Goal: Task Accomplishment & Management: Manage account settings

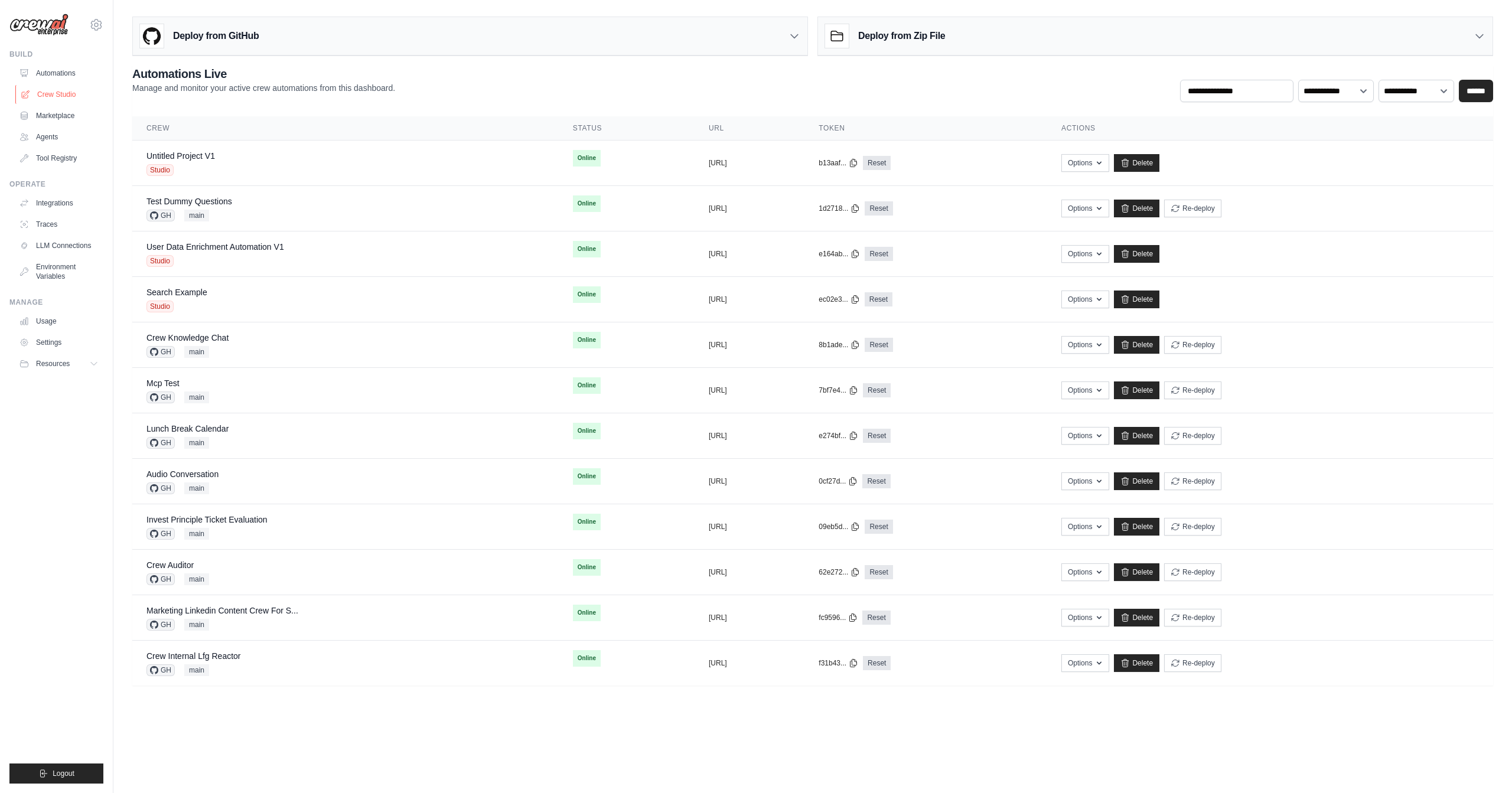
click at [70, 95] on link "Crew Studio" at bounding box center [60, 94] width 89 height 19
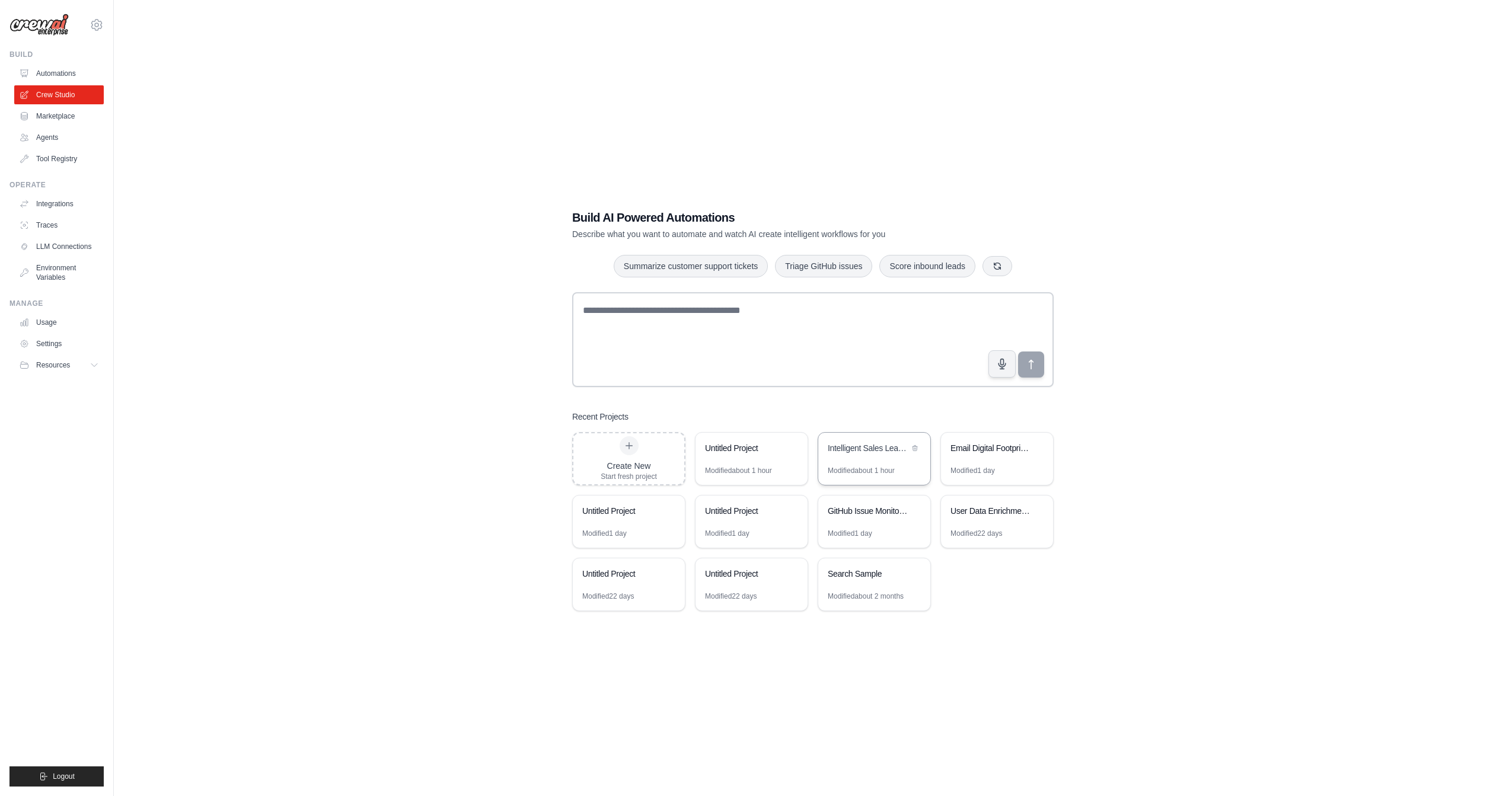
click at [866, 462] on div "Intelligent Sales Lead Analysis & Routing System" at bounding box center [874, 449] width 112 height 33
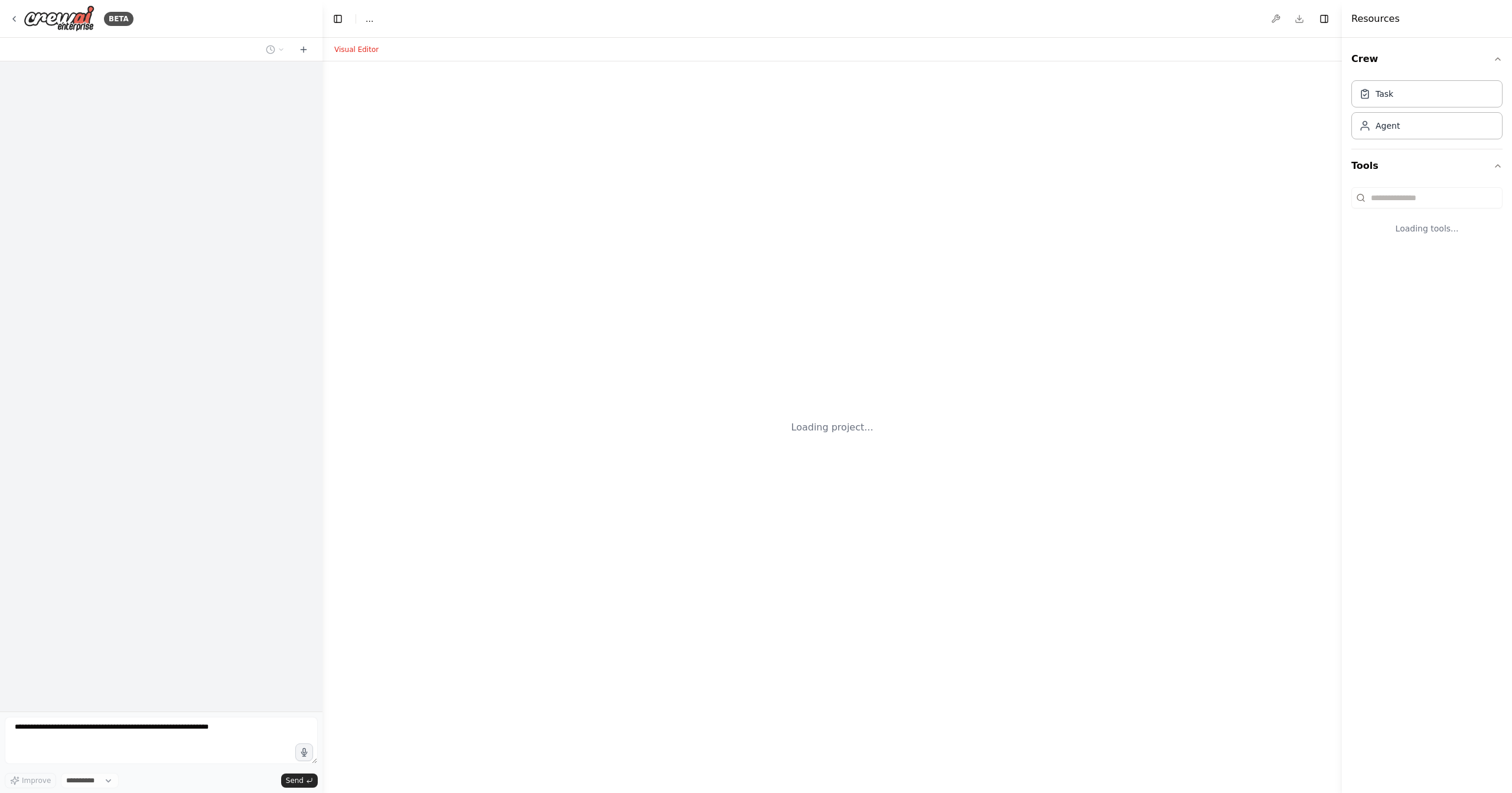
select select "****"
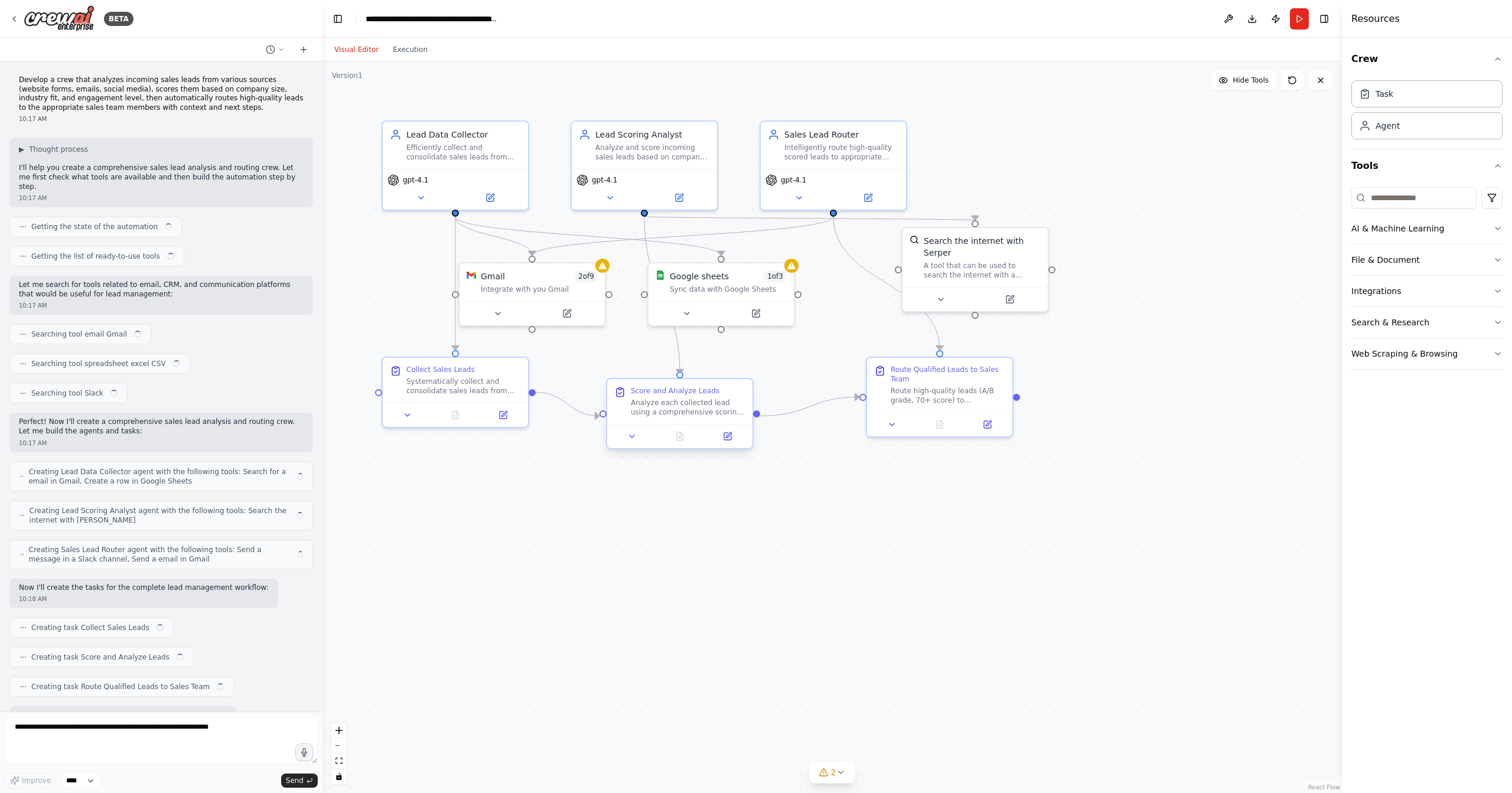
scroll to position [1198, 0]
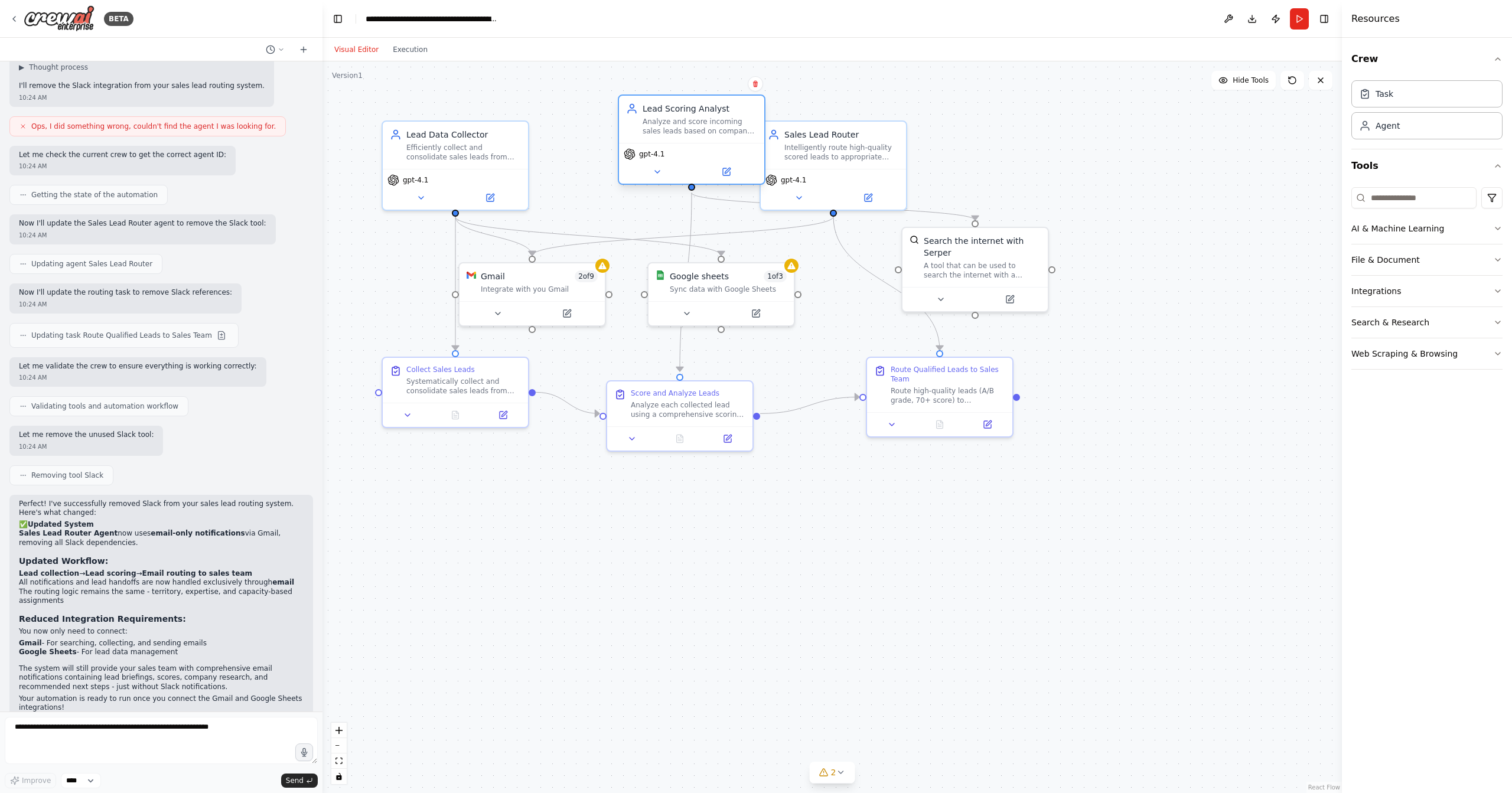
drag, startPoint x: 643, startPoint y: 174, endPoint x: 684, endPoint y: 145, distance: 50.2
click at [684, 145] on div "gpt-4.1" at bounding box center [692, 163] width 146 height 41
drag, startPoint x: 818, startPoint y: 171, endPoint x: 908, endPoint y: 154, distance: 91.6
click at [908, 154] on div "gpt-4.1" at bounding box center [928, 154] width 136 height 12
click at [1384, 108] on div "Task Agent" at bounding box center [1426, 107] width 151 height 64
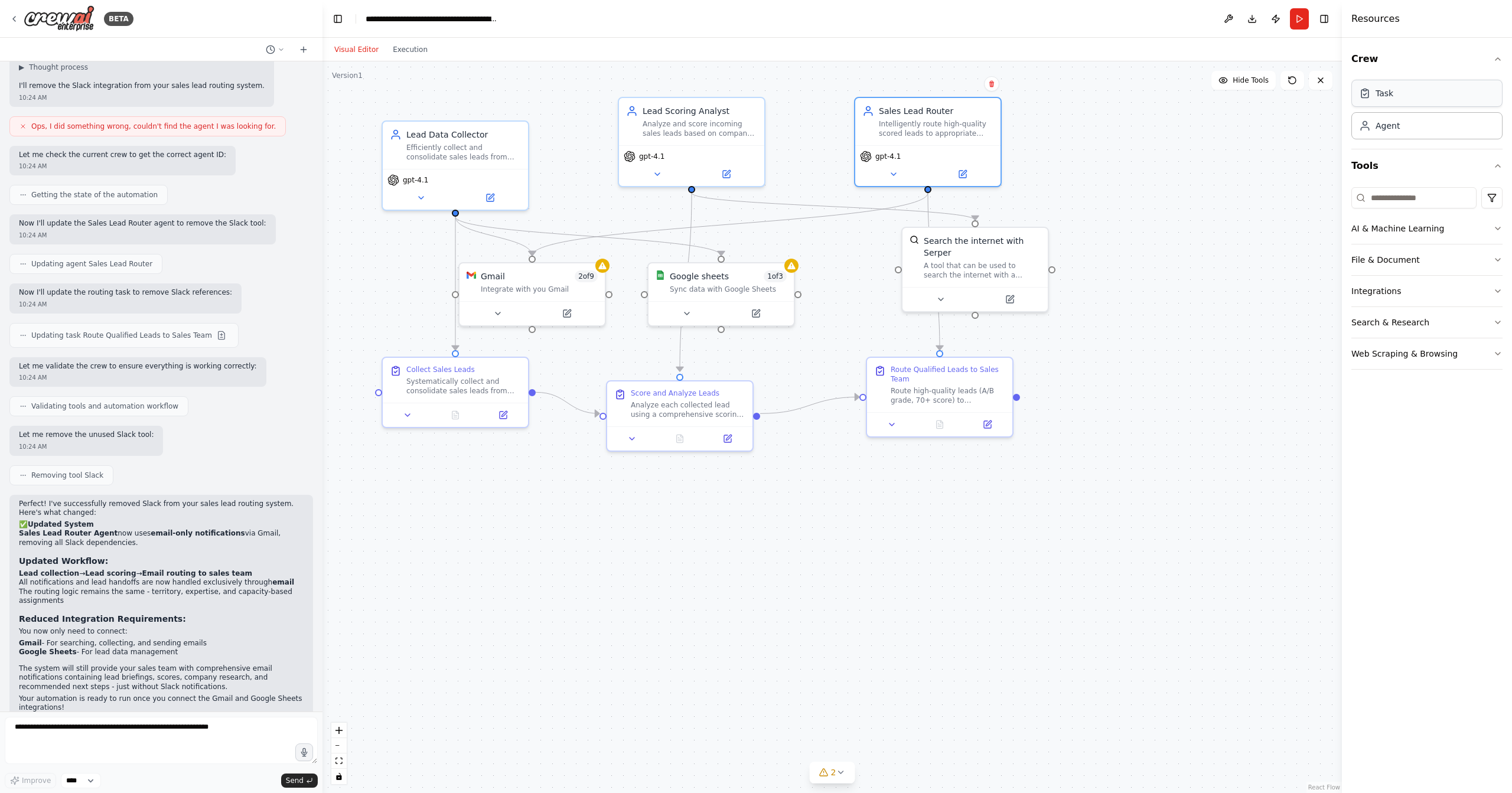
click at [1386, 101] on div "Task" at bounding box center [1426, 93] width 151 height 27
drag, startPoint x: 1257, startPoint y: 426, endPoint x: 1146, endPoint y: 516, distance: 142.9
click at [1186, 462] on div "New Task Task description" at bounding box center [1258, 444] width 146 height 35
click at [1096, 555] on icon at bounding box center [1092, 557] width 10 height 10
click at [921, 179] on div "gpt-4.1" at bounding box center [928, 163] width 146 height 41
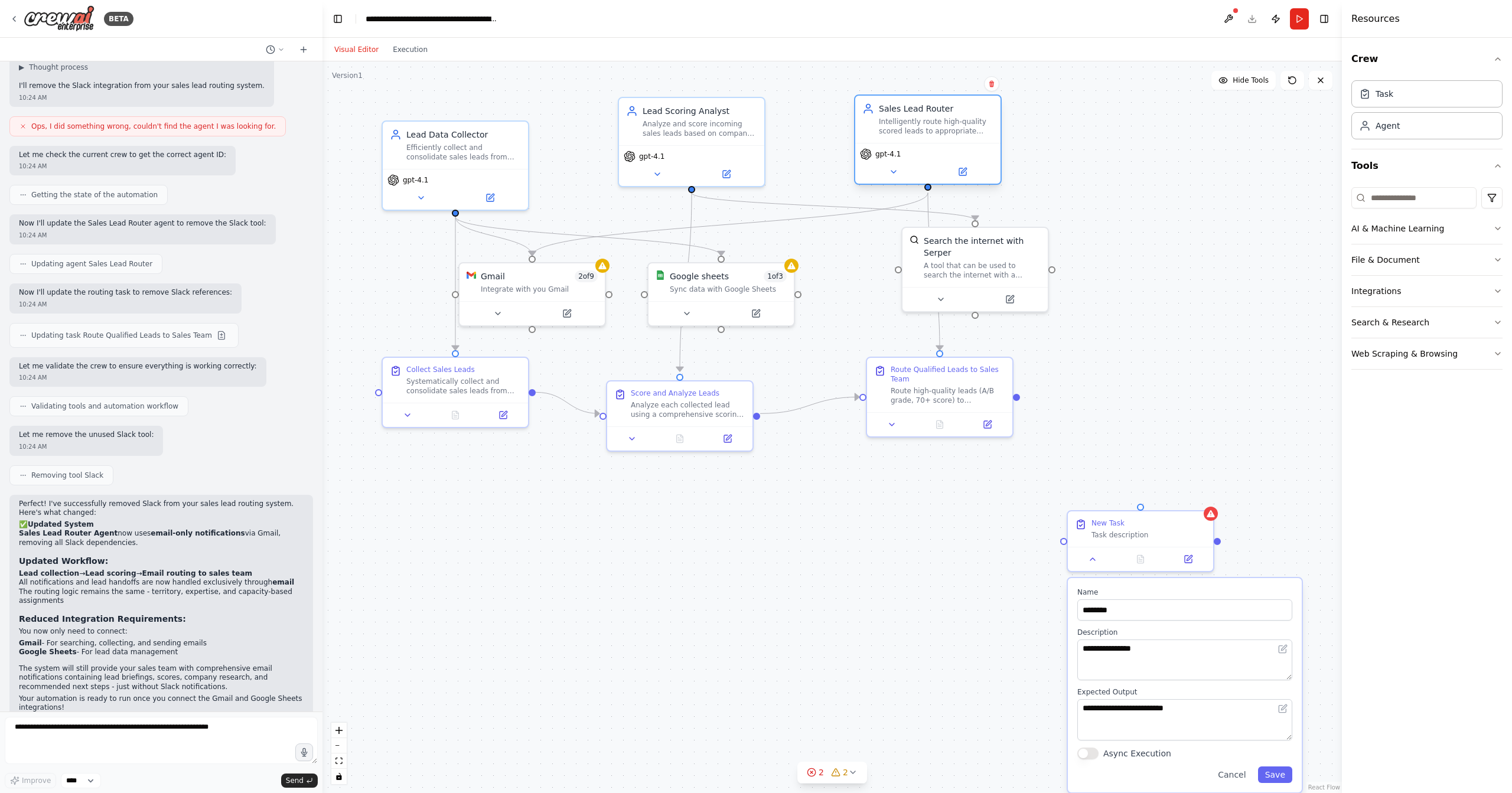
click at [906, 178] on div "gpt-4.1" at bounding box center [928, 163] width 146 height 41
click at [654, 176] on button at bounding box center [656, 171] width 67 height 14
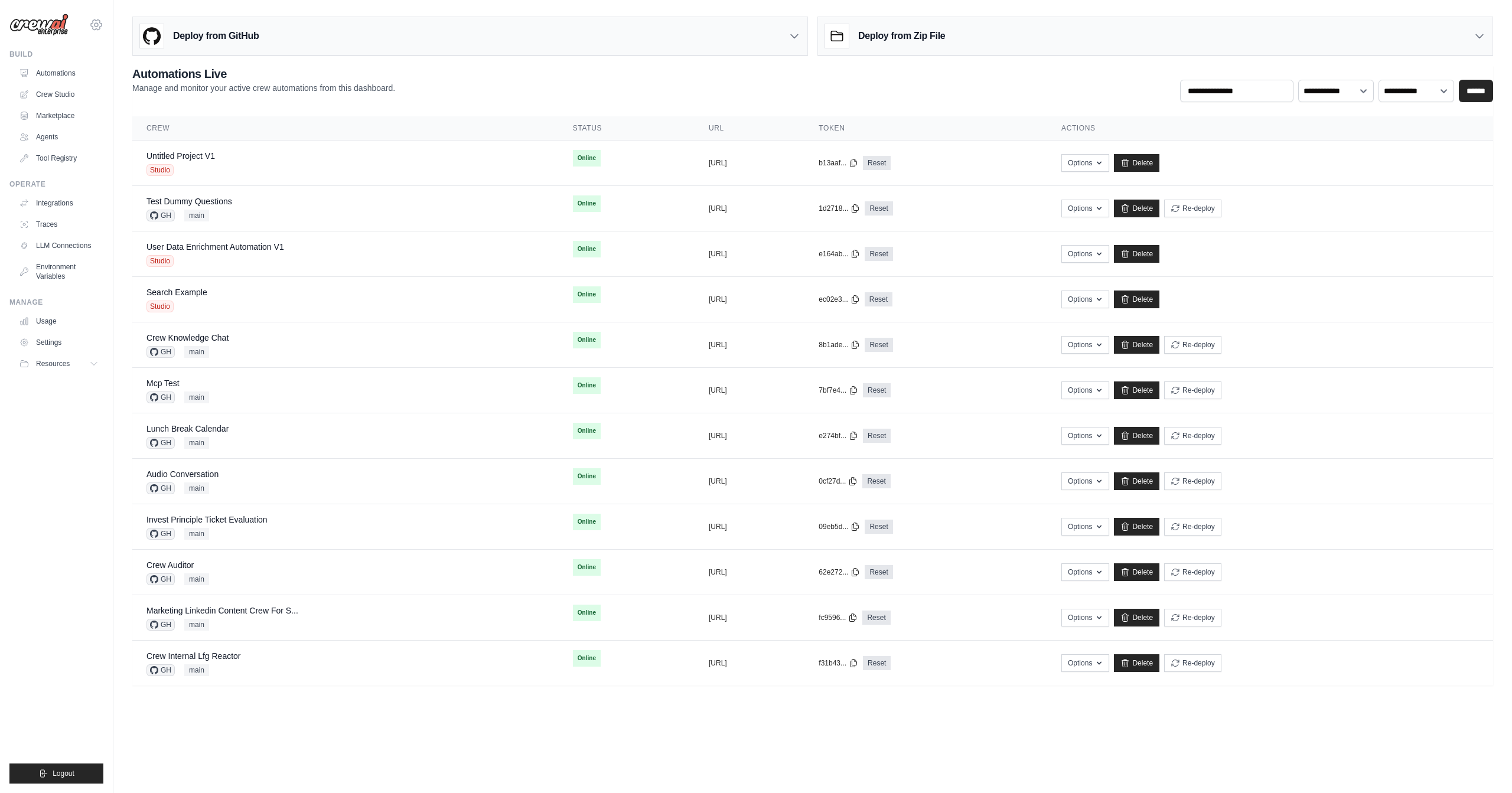
click at [100, 23] on icon at bounding box center [96, 24] width 14 height 14
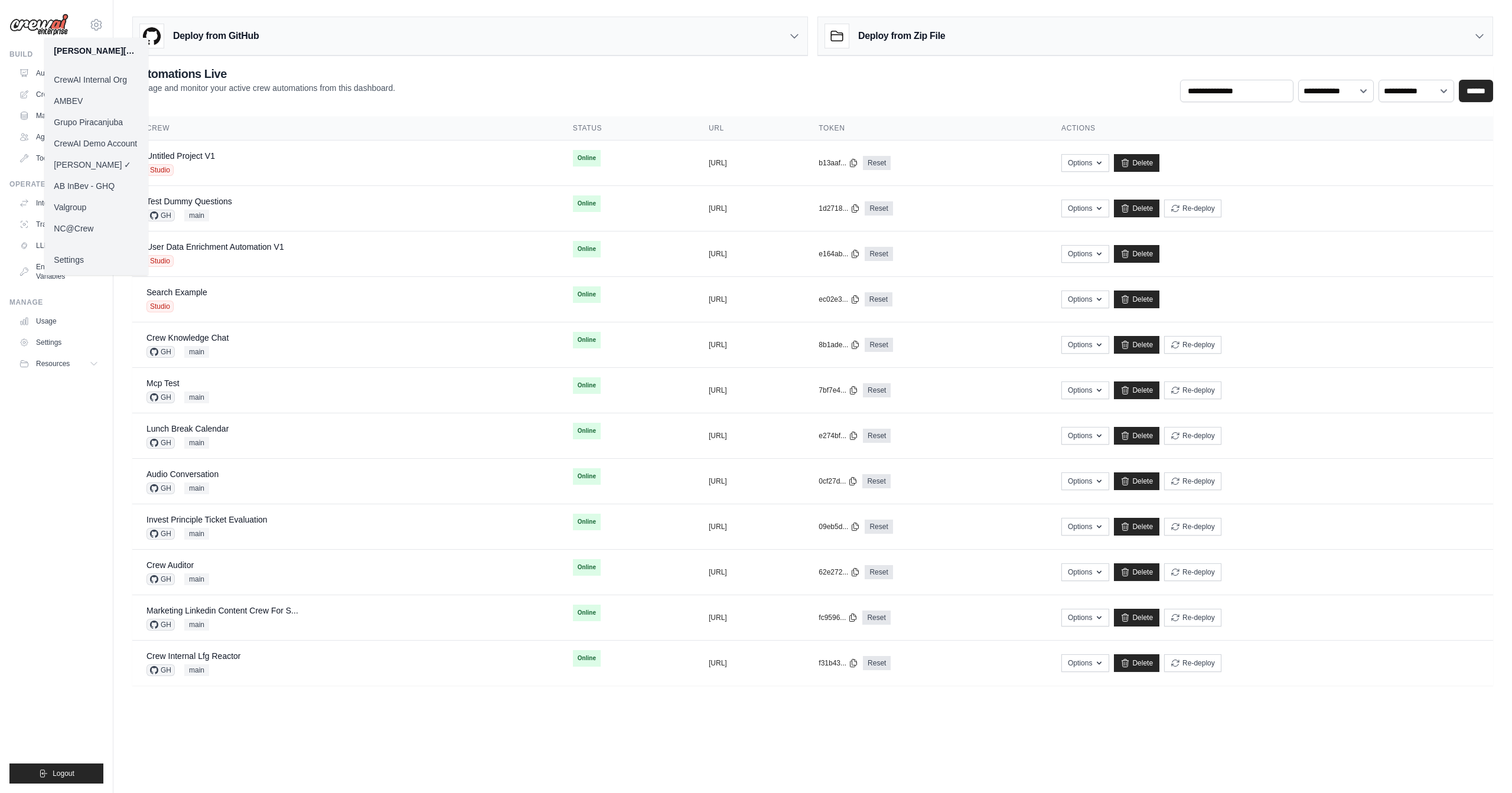
click at [103, 182] on link "AB InBev - GHQ" at bounding box center [97, 186] width 104 height 21
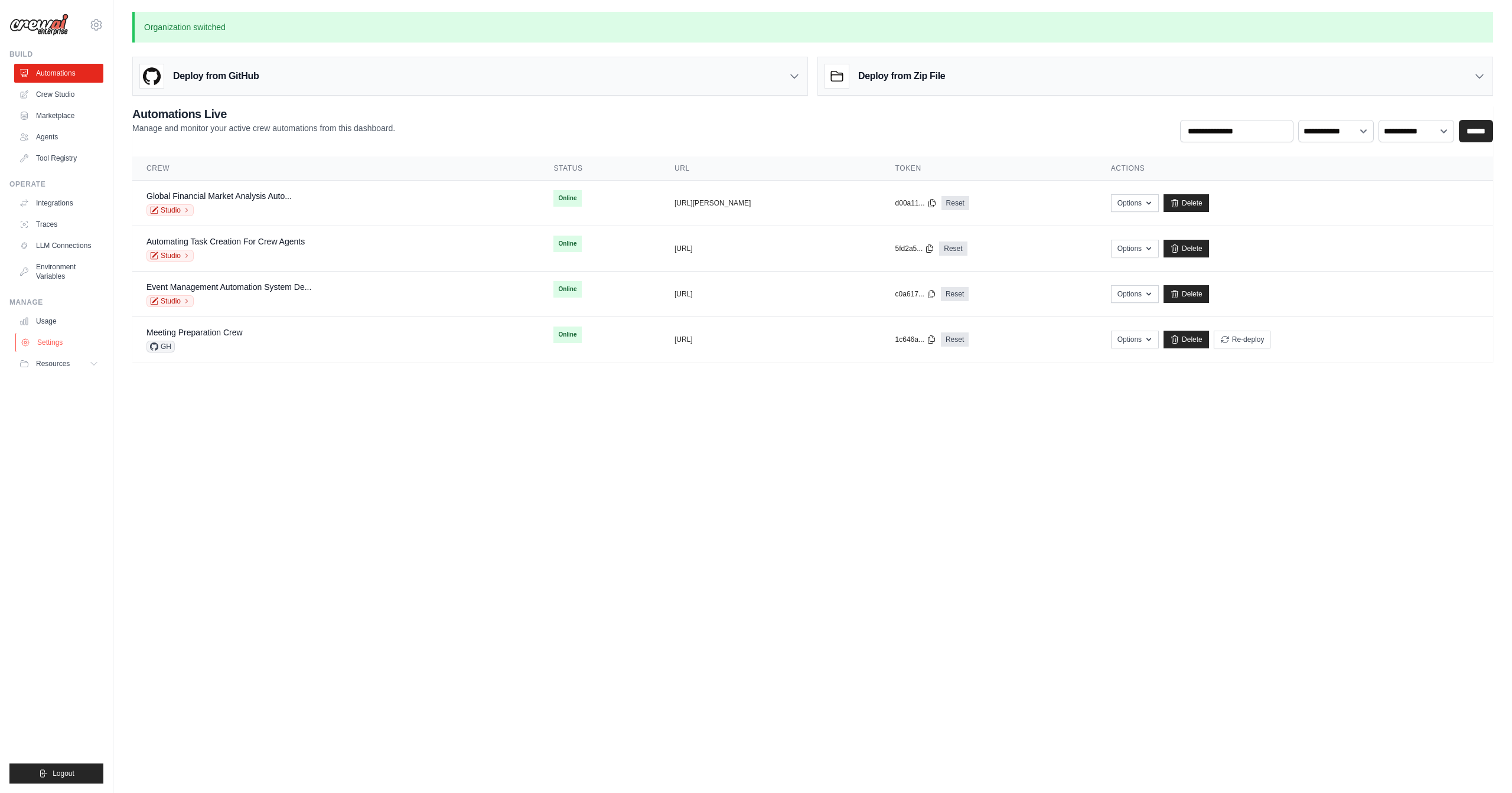
click at [45, 343] on link "Settings" at bounding box center [60, 342] width 89 height 19
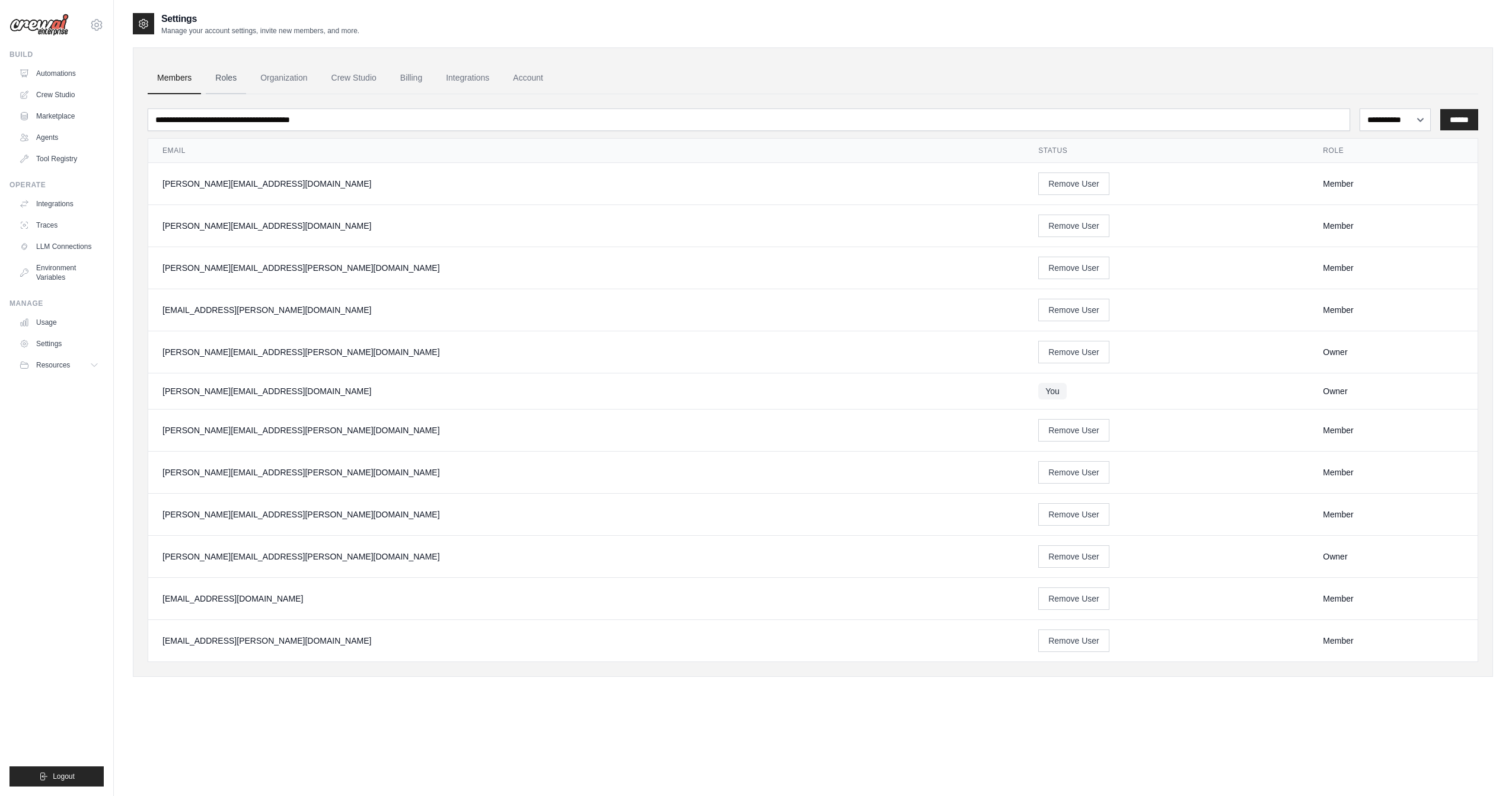
click at [229, 79] on link "Roles" at bounding box center [226, 79] width 40 height 32
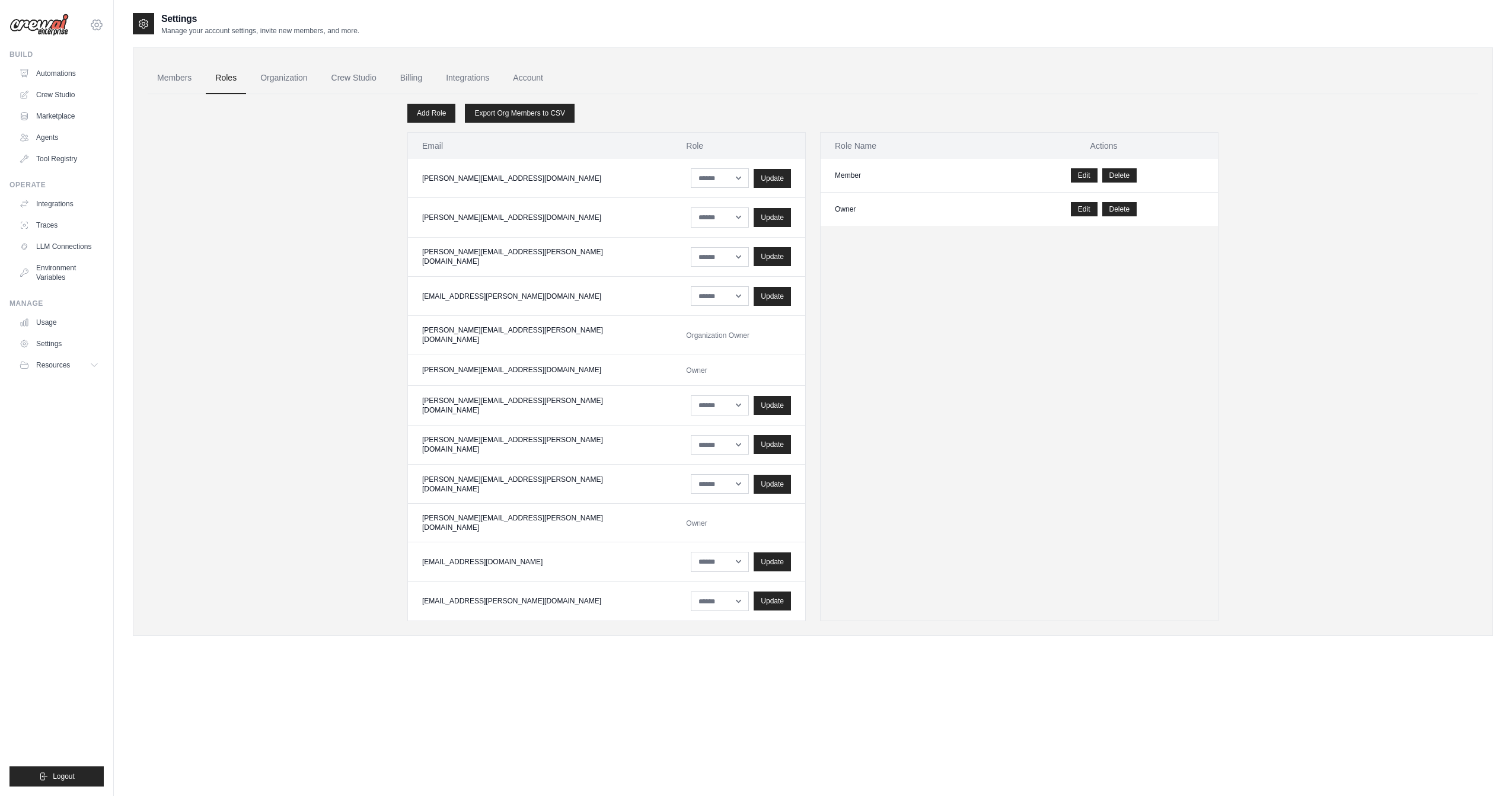
click at [101, 29] on icon at bounding box center [96, 24] width 14 height 14
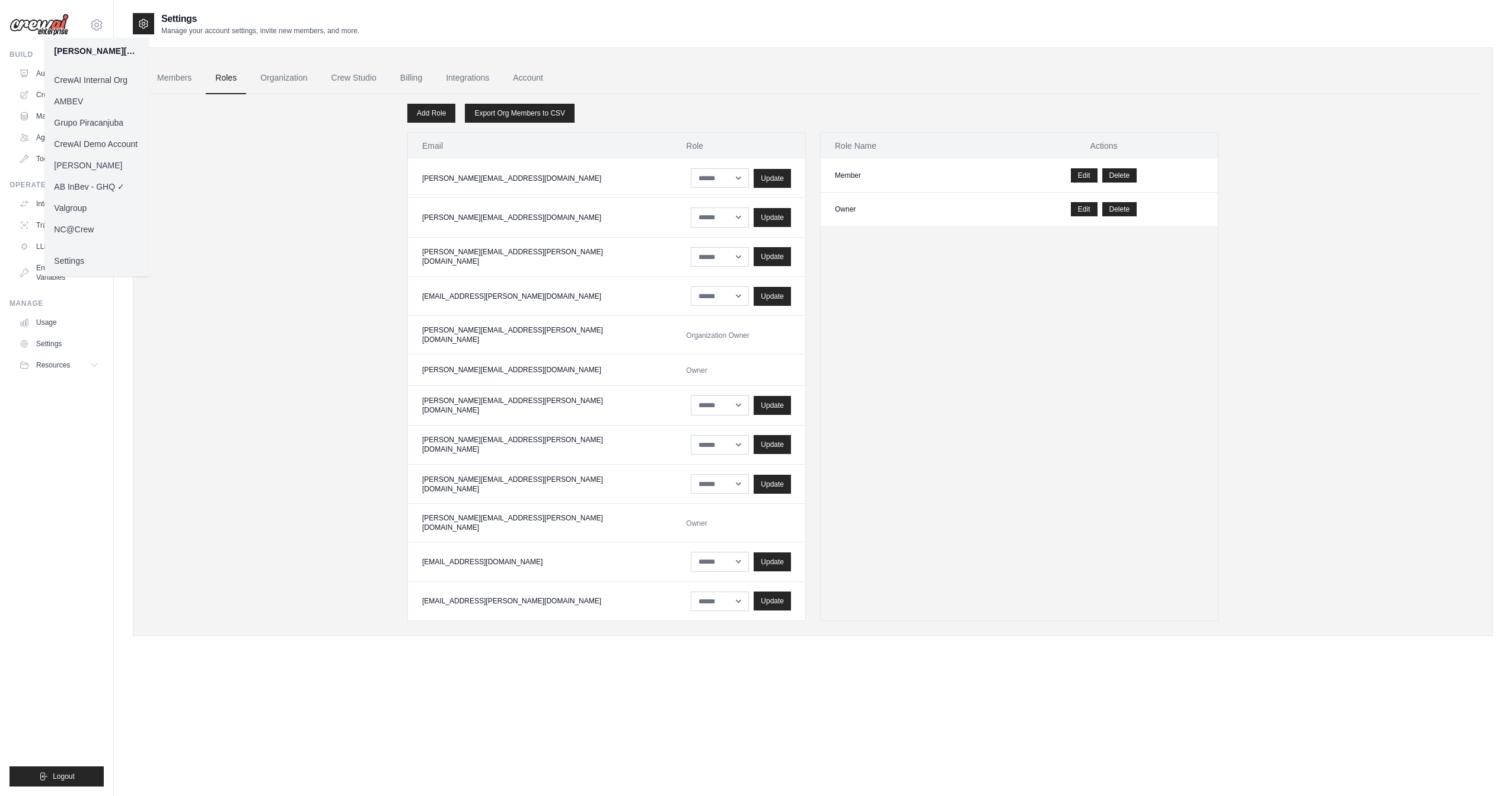
click at [241, 217] on div "Add Role Export Org Members to CSV Email Role anija.jacob@ab-inbev.com ****** *…" at bounding box center [813, 357] width 1331 height 527
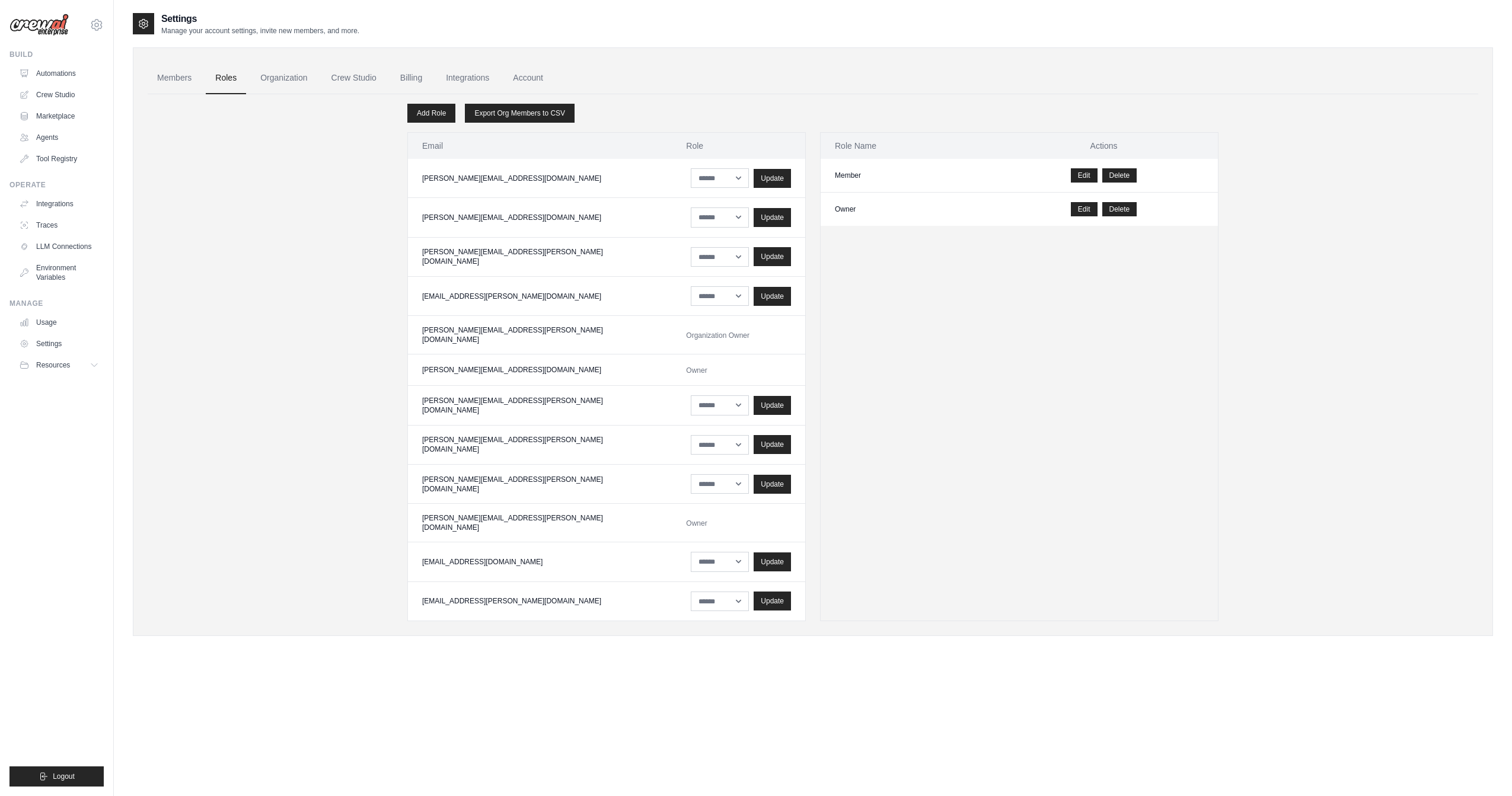
drag, startPoint x: 546, startPoint y: 585, endPoint x: 416, endPoint y: 312, distance: 302.4
click at [418, 309] on tbody "anija.jacob@ab-inbev.com ****** ***** Update aritra.biswas@ab-inbev.com ****** …" at bounding box center [606, 389] width 397 height 462
click at [348, 404] on div "Add Role Export Org Members to CSV Email Role anija.jacob@ab-inbev.com ****** *…" at bounding box center [813, 357] width 1331 height 527
drag, startPoint x: 550, startPoint y: 588, endPoint x: 375, endPoint y: 515, distance: 189.6
click at [386, 519] on div "Add Role Export Org Members to CSV Email Role anija.jacob@ab-inbev.com ****** *…" at bounding box center [813, 357] width 1331 height 527
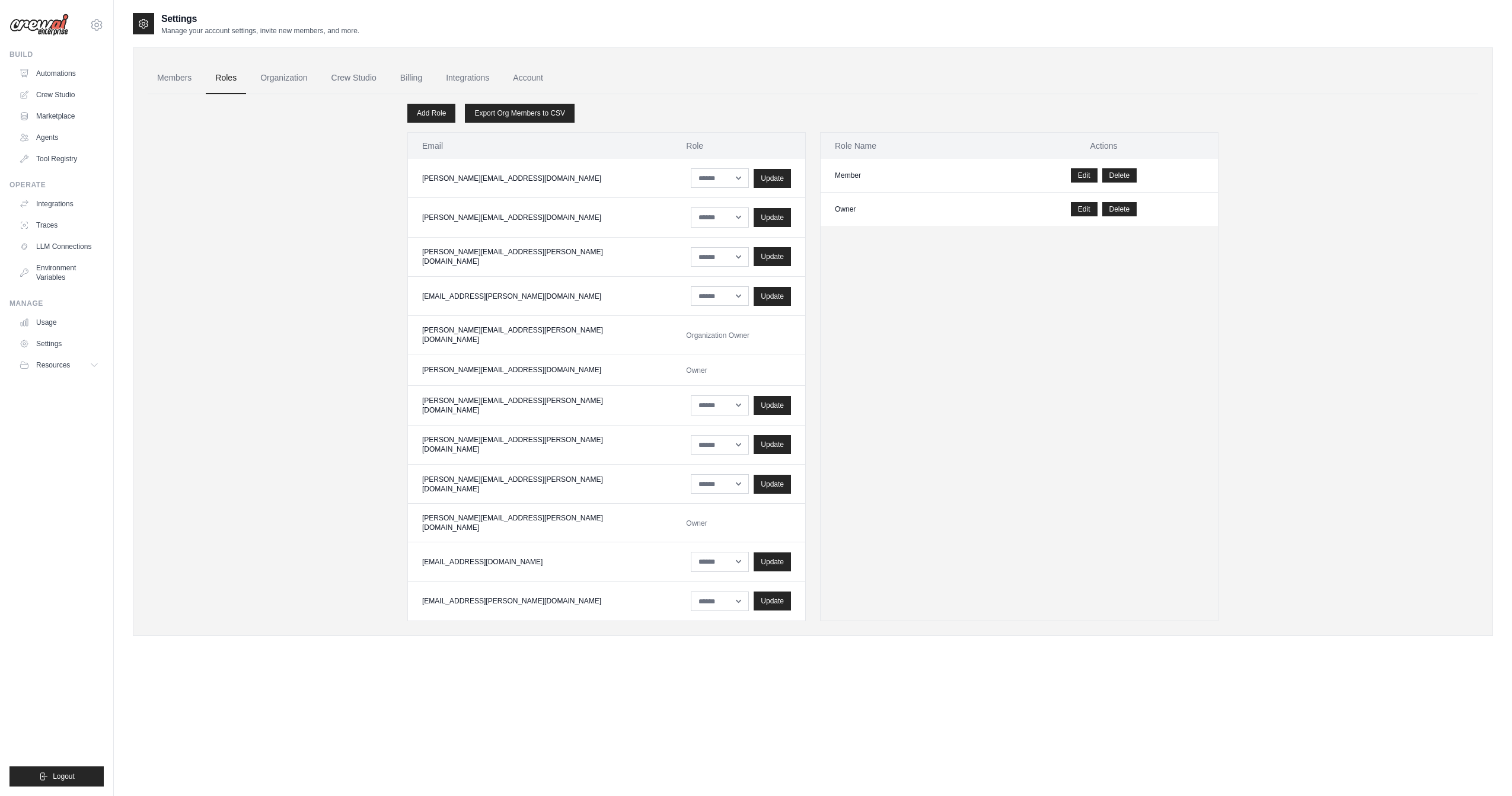
click at [353, 421] on div "Add Role Export Org Members to CSV Email Role anija.jacob@ab-inbev.com ****** *…" at bounding box center [813, 357] width 1331 height 527
click at [427, 173] on td "[PERSON_NAME][EMAIL_ADDRESS][DOMAIN_NAME]" at bounding box center [539, 178] width 264 height 39
click at [364, 259] on div "Add Role Export Org Members to CSV Email Role anija.jacob@ab-inbev.com ****** *…" at bounding box center [813, 357] width 1331 height 527
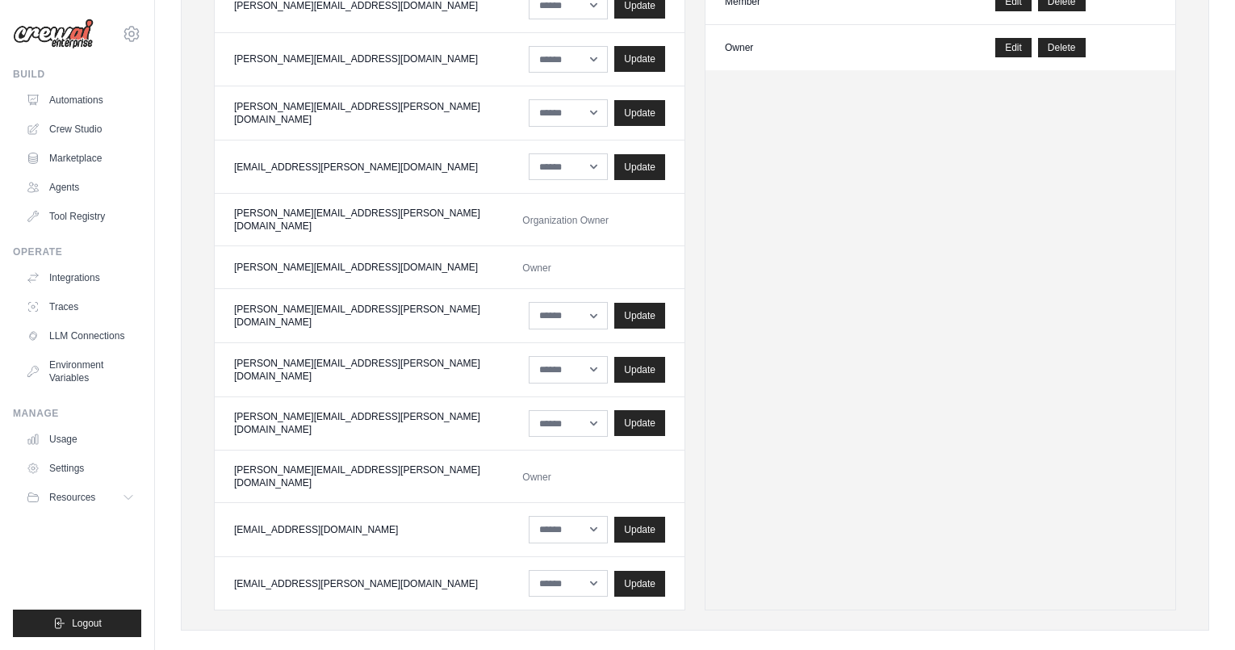
scroll to position [237, 0]
click at [253, 458] on td "[PERSON_NAME][EMAIL_ADDRESS][PERSON_NAME][DOMAIN_NAME]" at bounding box center [359, 476] width 288 height 52
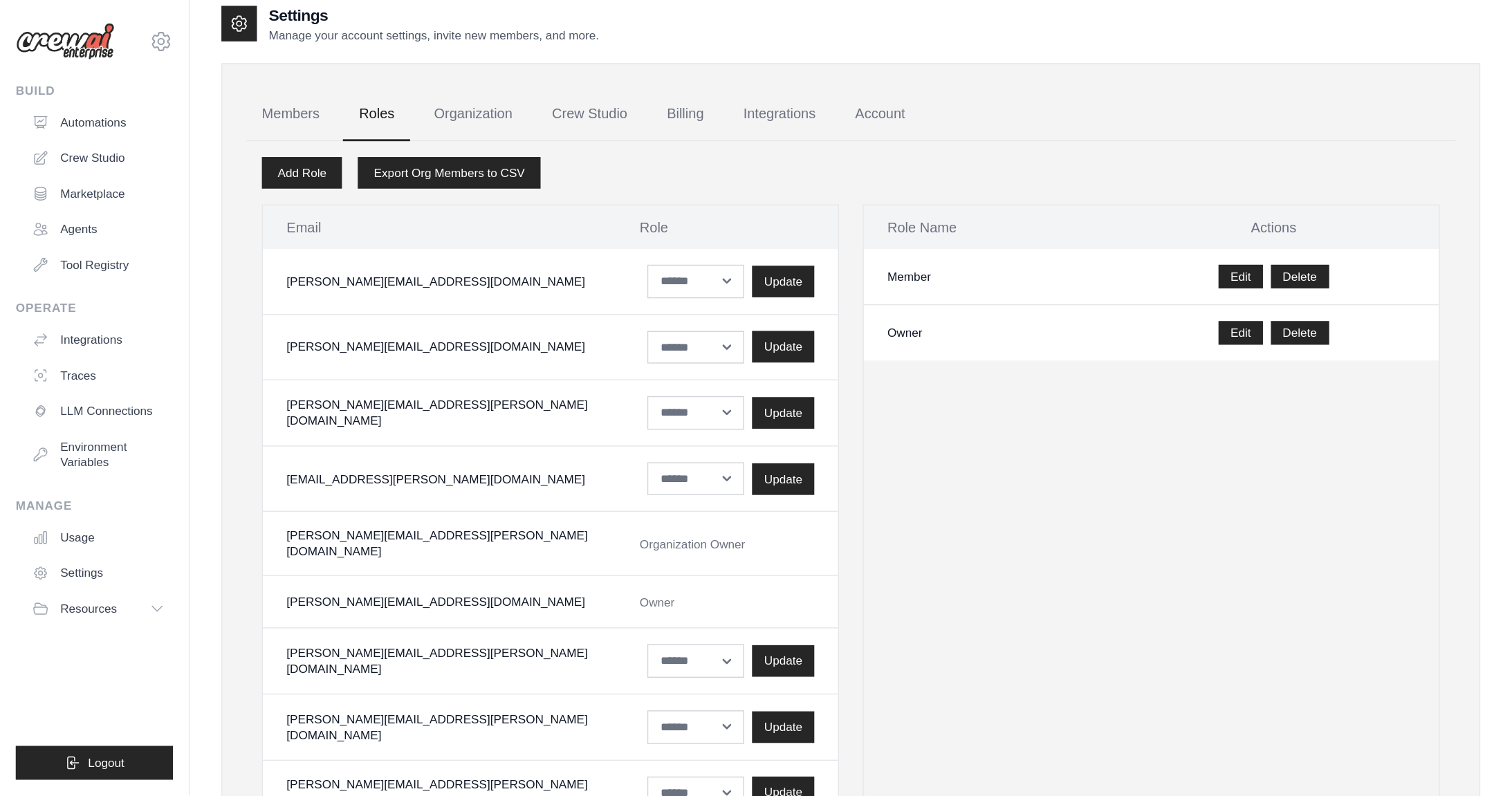
scroll to position [0, 0]
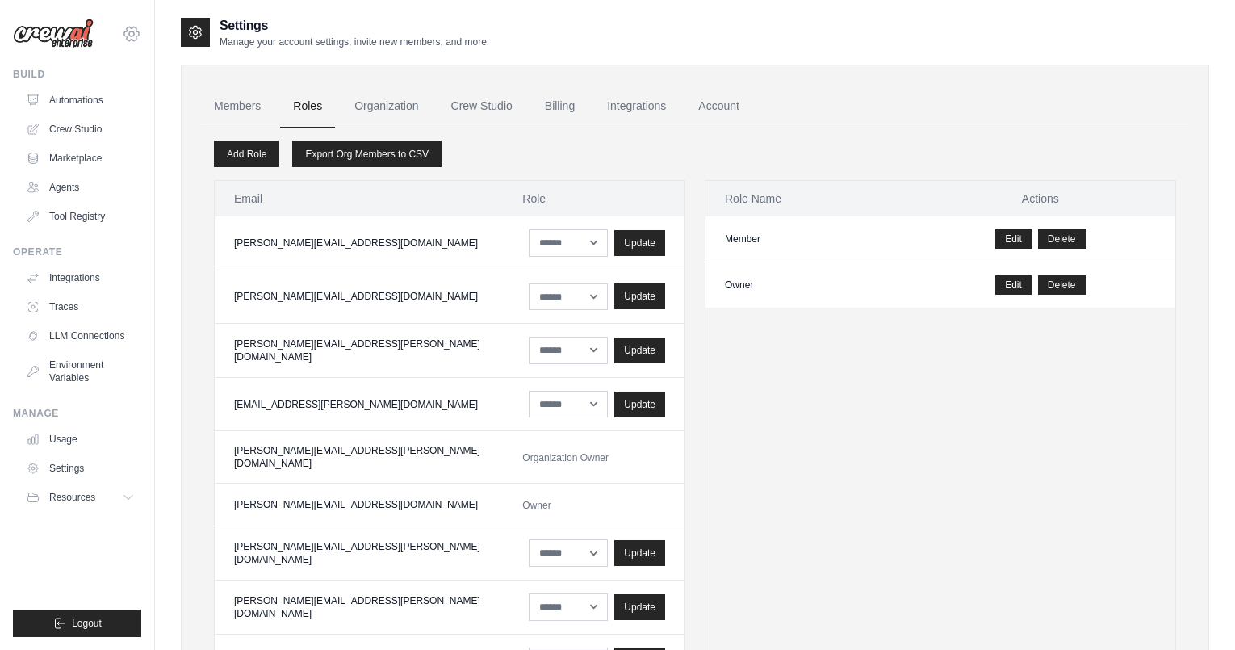
click at [135, 39] on icon at bounding box center [131, 33] width 19 height 19
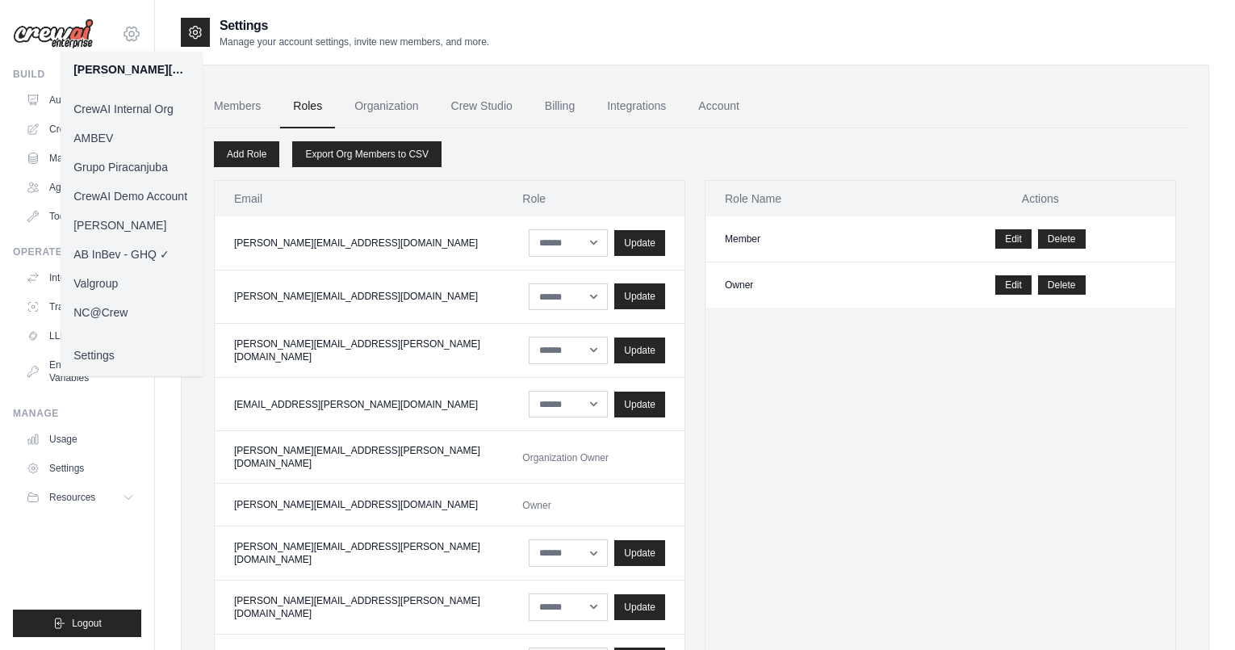
click at [135, 39] on icon at bounding box center [131, 33] width 19 height 19
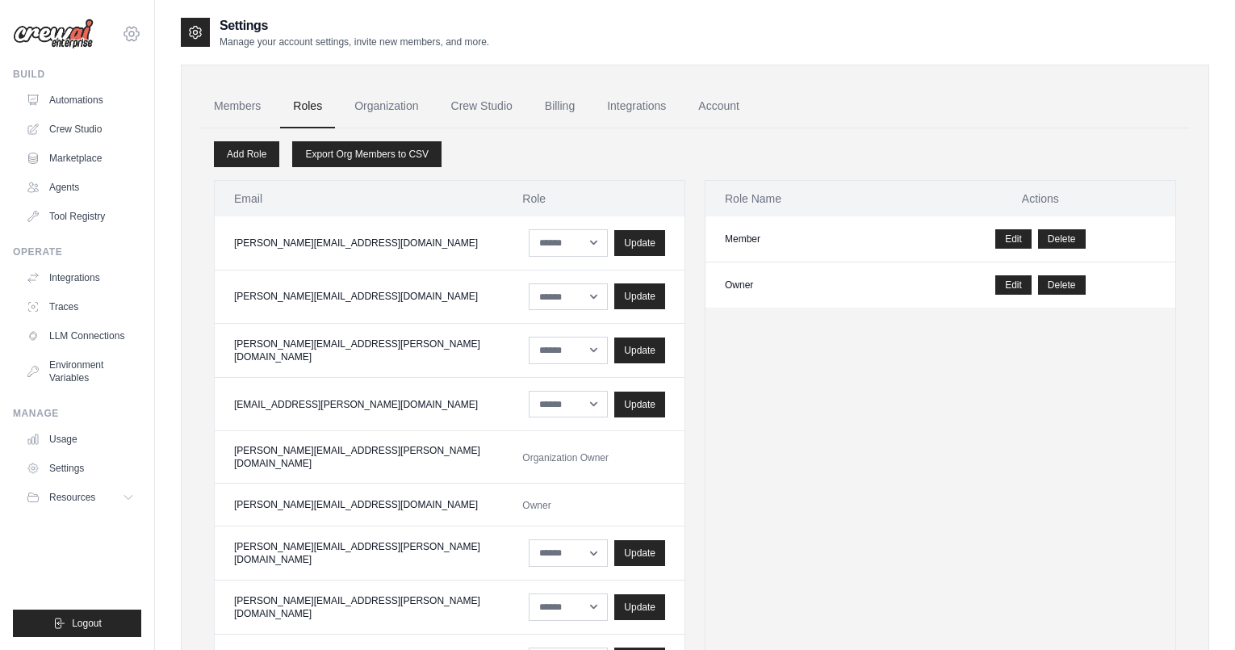
click at [135, 39] on icon at bounding box center [131, 33] width 19 height 19
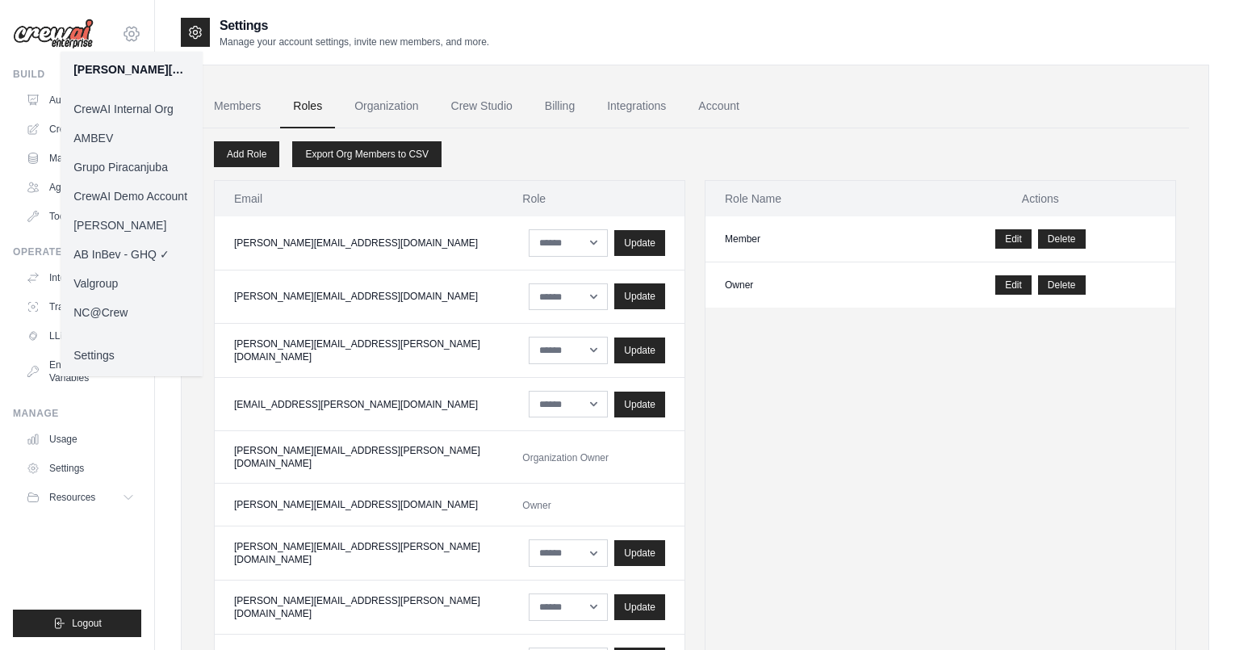
click at [135, 39] on icon at bounding box center [131, 33] width 19 height 19
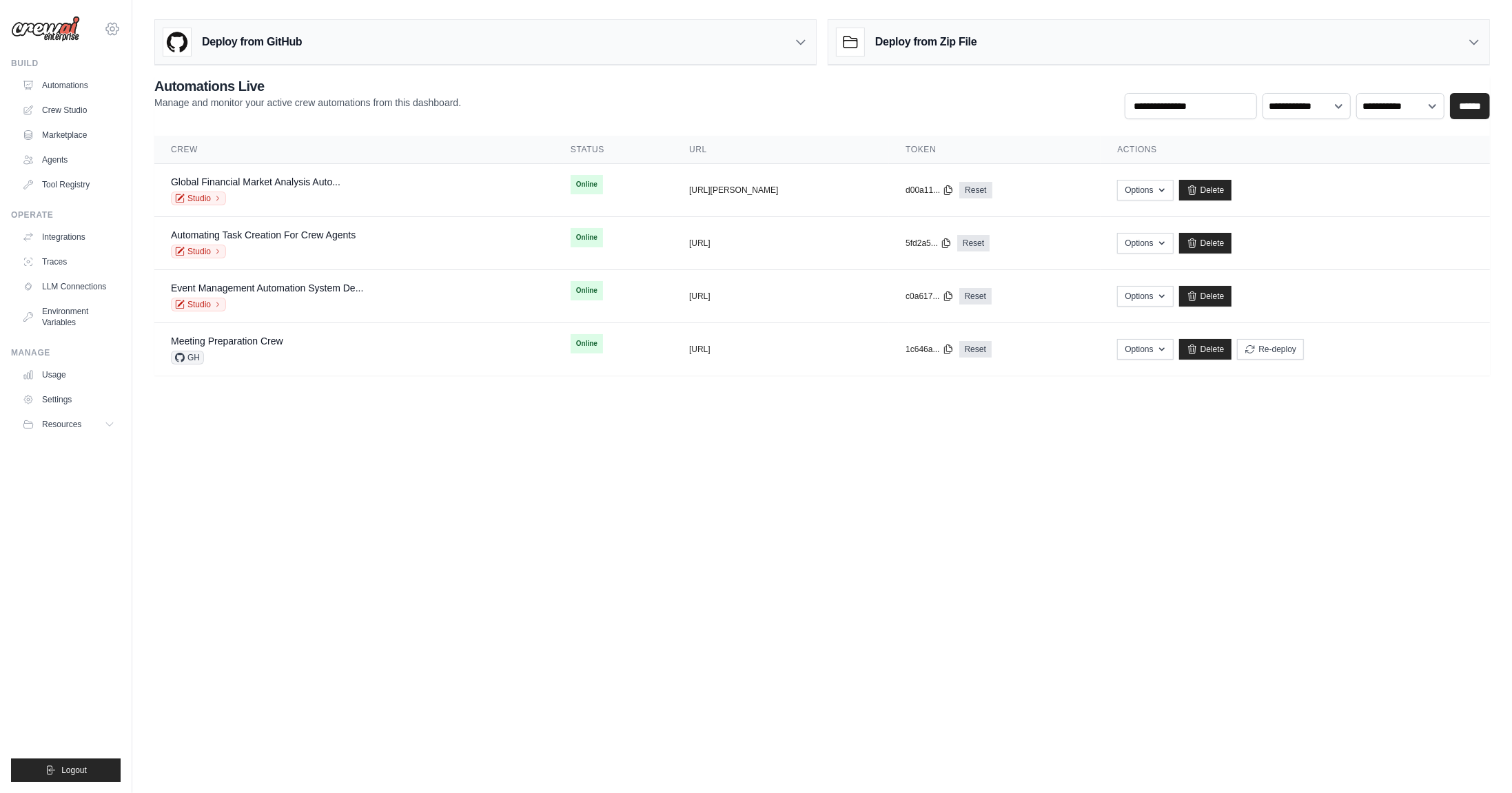
click at [116, 26] on icon at bounding box center [112, 29] width 13 height 12
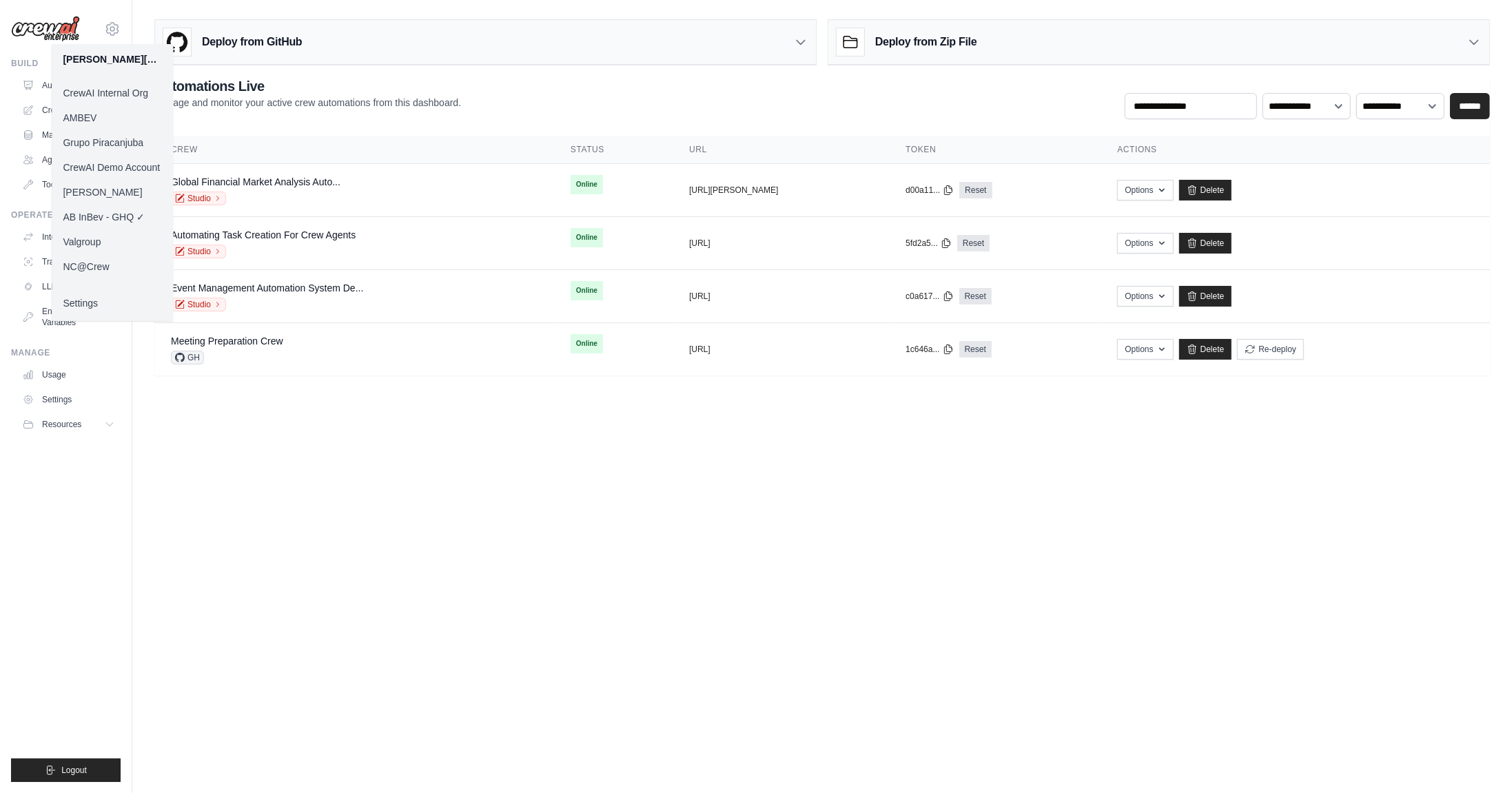
click at [114, 213] on link "AB InBev - GHQ ✓" at bounding box center [113, 217] width 121 height 25
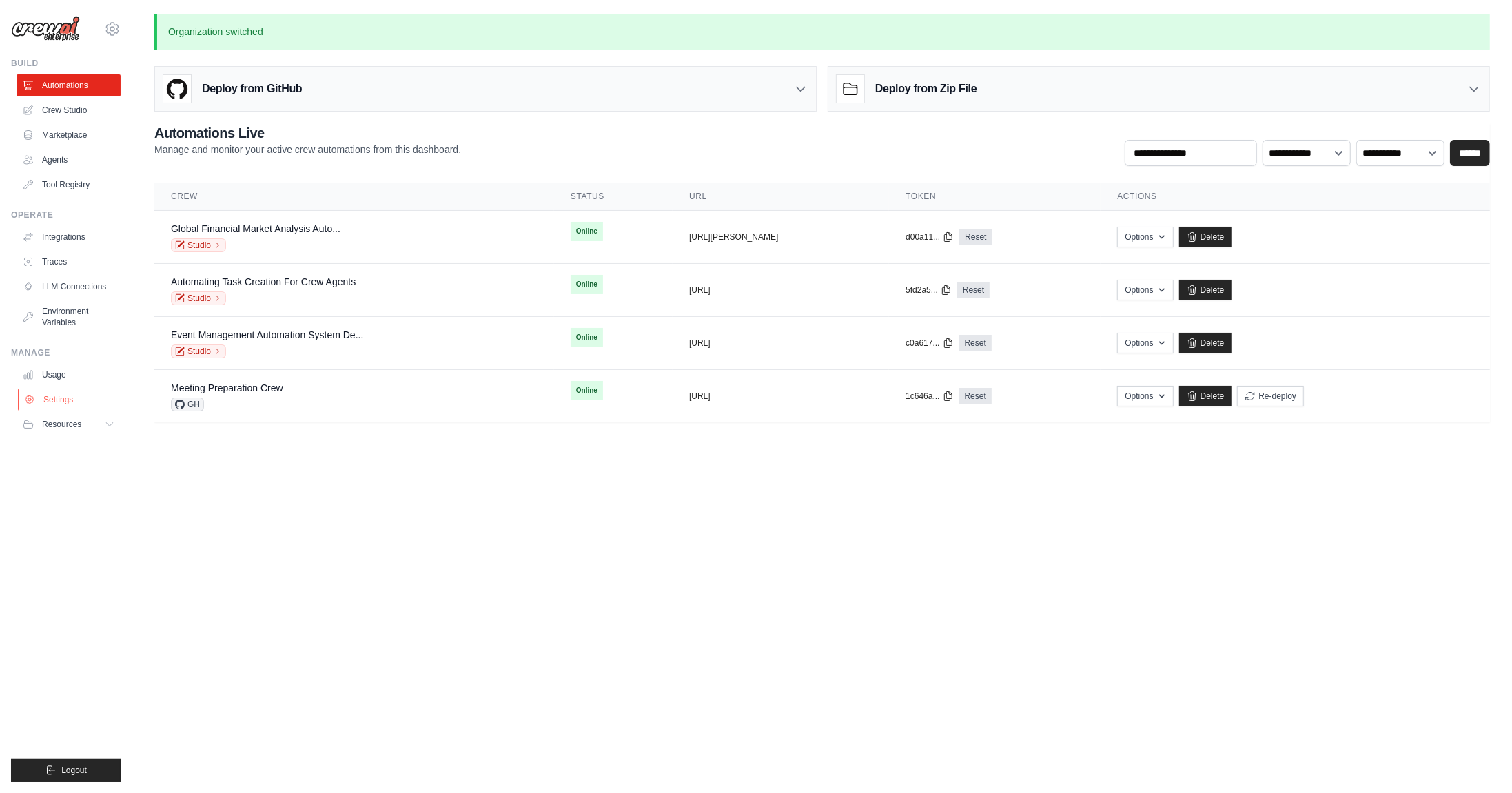
click at [50, 403] on link "Settings" at bounding box center [70, 399] width 104 height 22
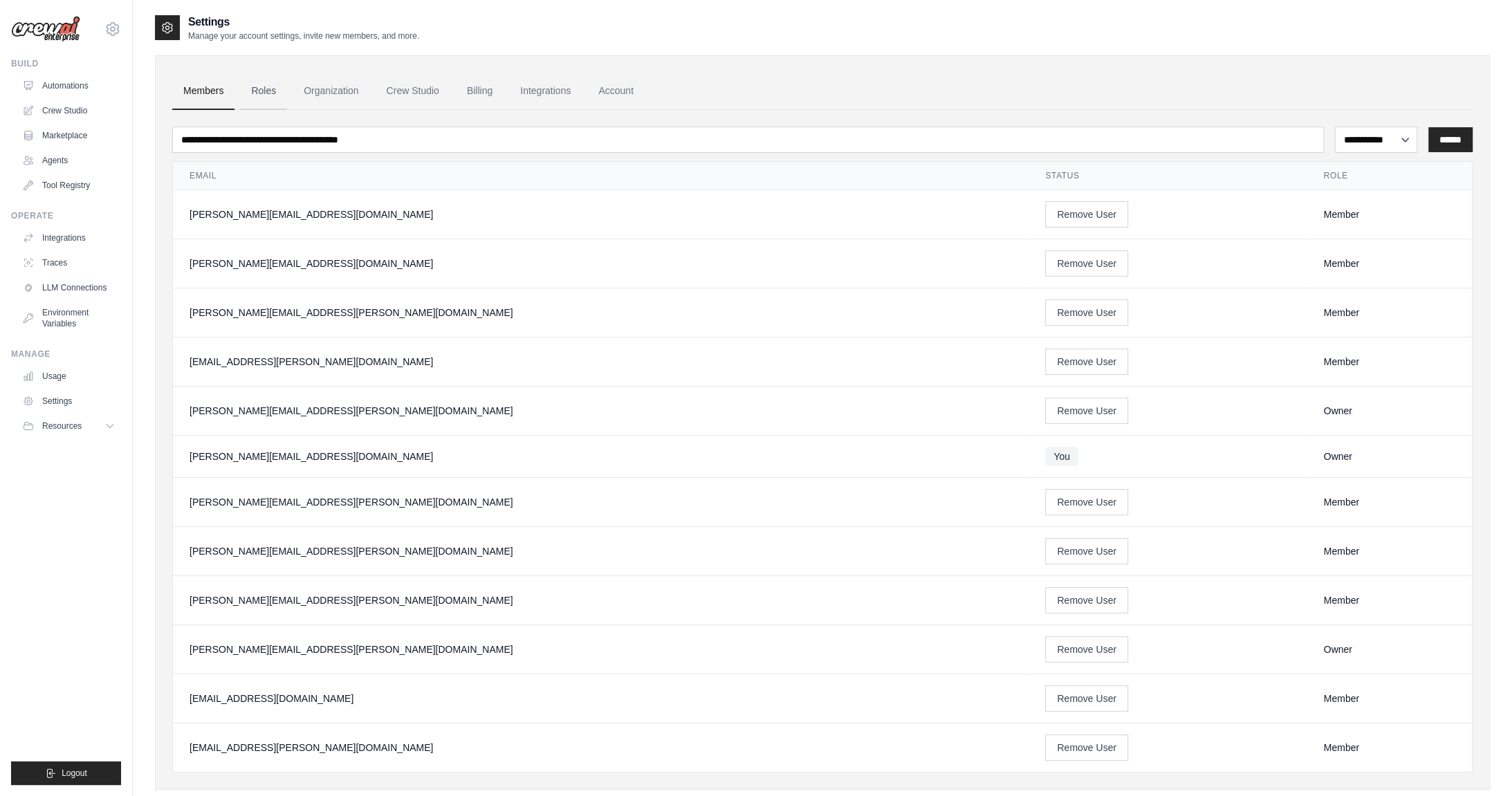
click at [266, 88] on link "Roles" at bounding box center [263, 92] width 47 height 38
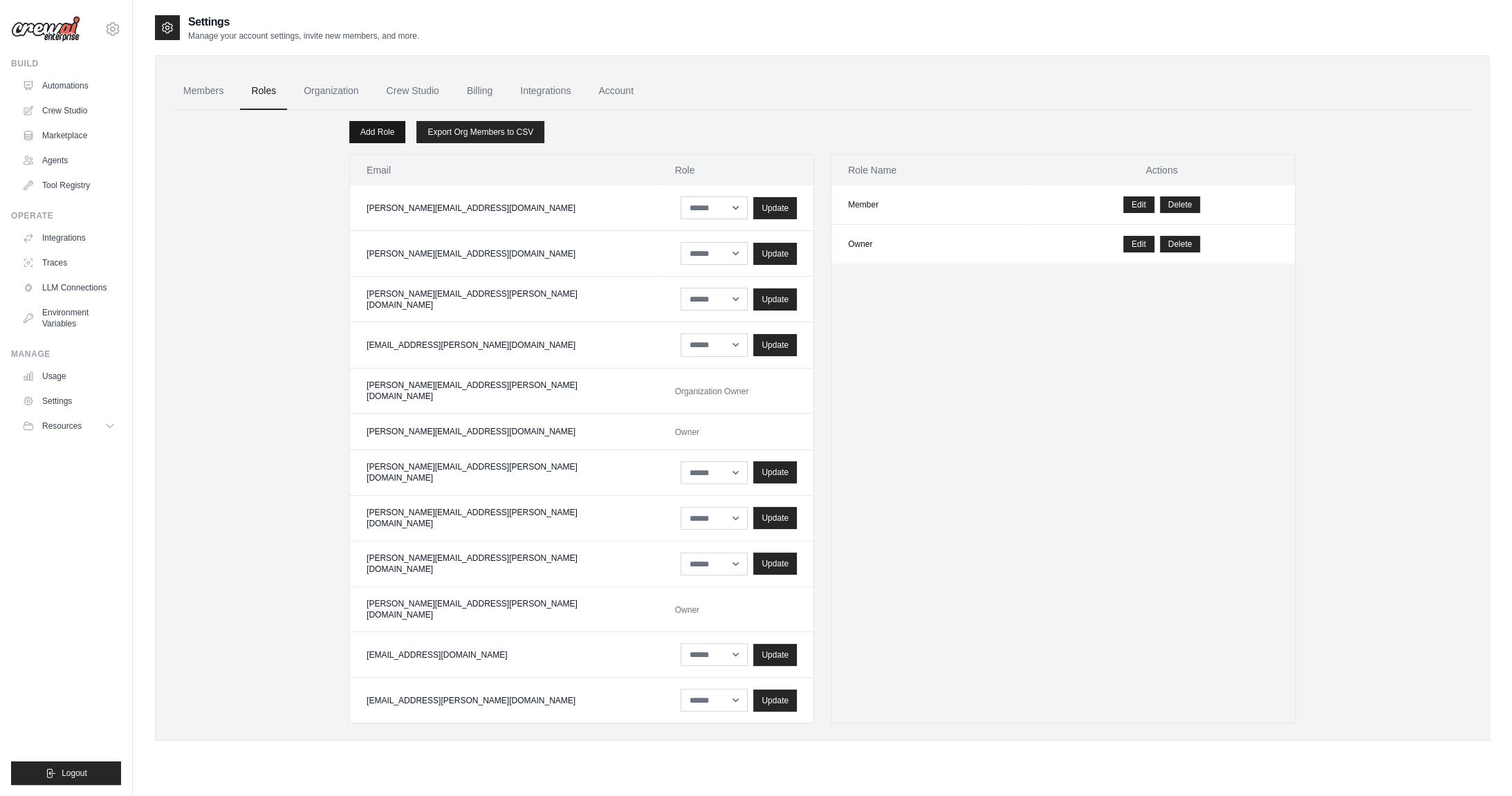
click at [378, 129] on link "Add Role" at bounding box center [377, 132] width 56 height 22
click at [78, 89] on link "Automations" at bounding box center [70, 86] width 105 height 22
